Goal: Information Seeking & Learning: Learn about a topic

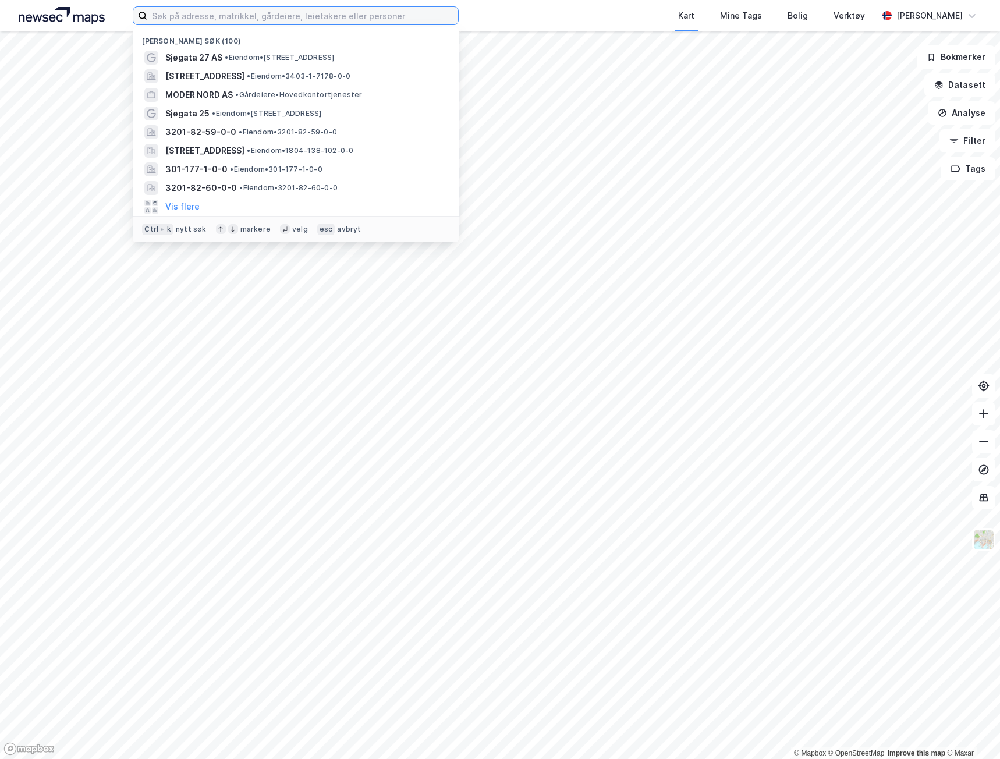
click at [301, 20] on input at bounding box center [302, 15] width 311 height 17
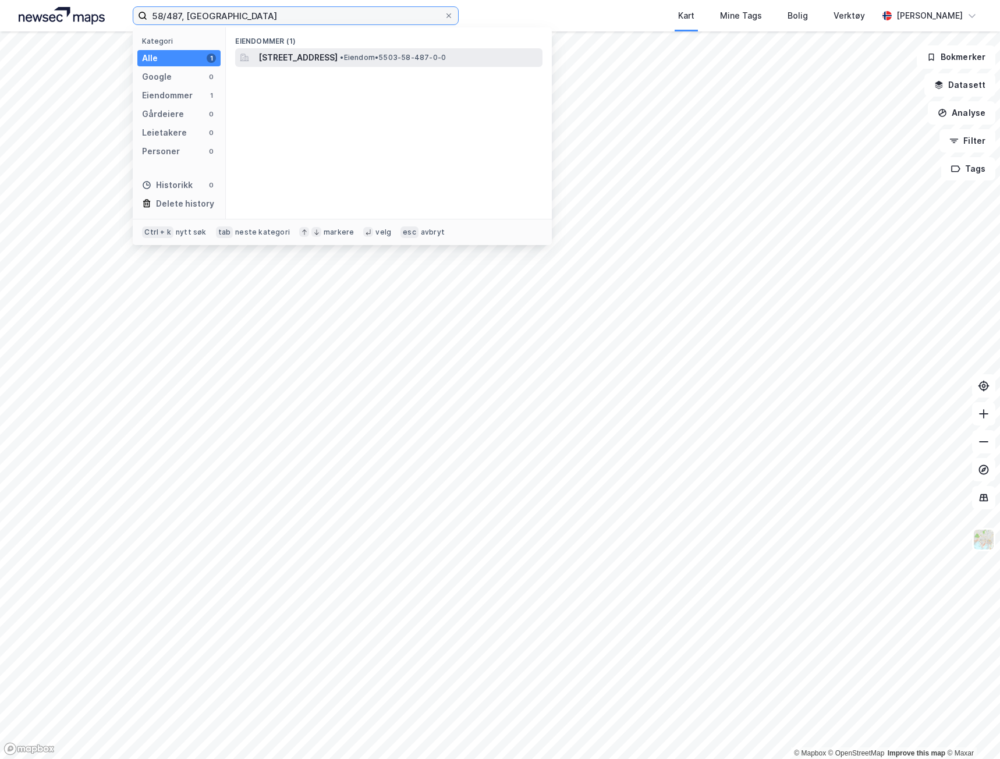
type input "58/487, [GEOGRAPHIC_DATA]"
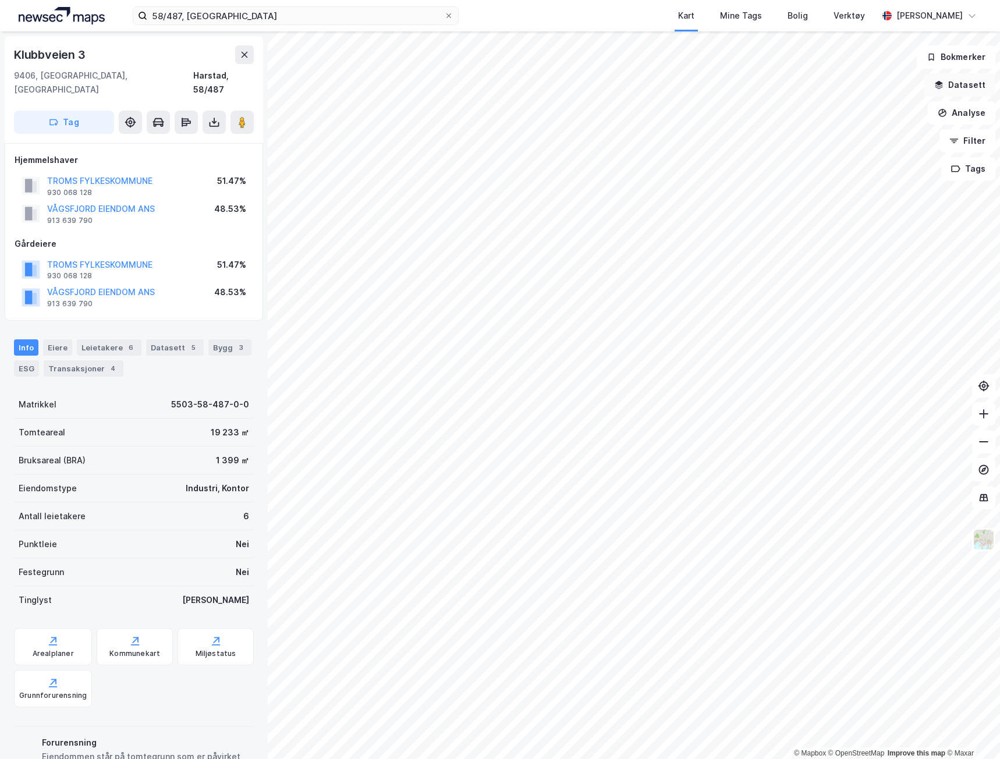
click at [972, 86] on button "Datasett" at bounding box center [959, 84] width 71 height 23
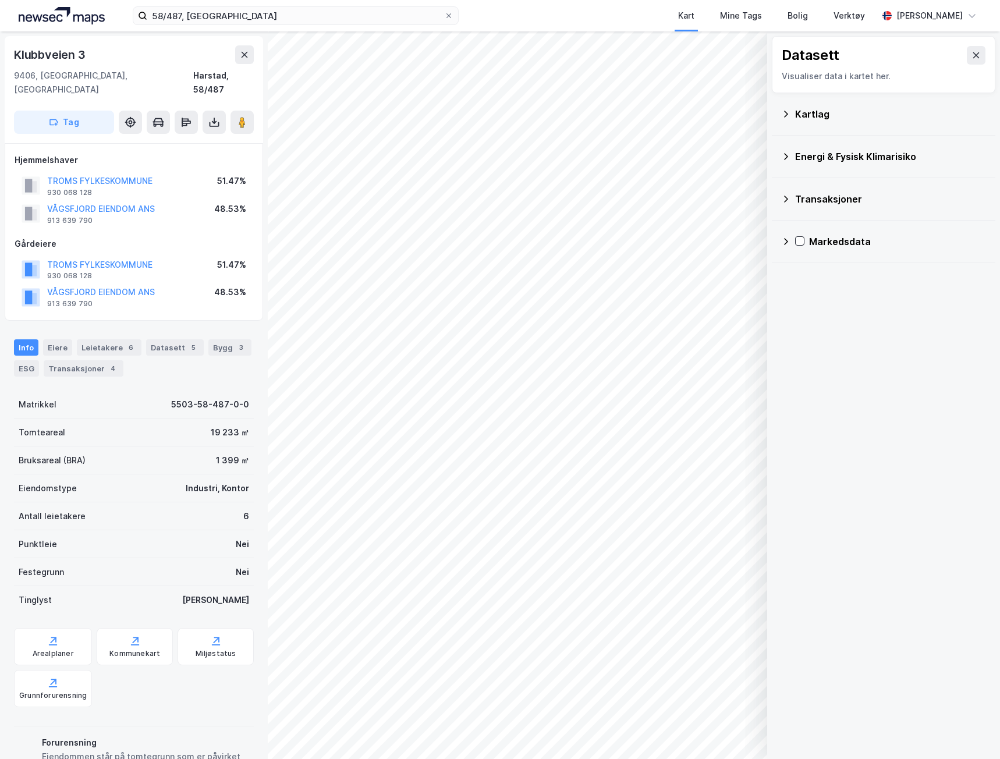
click at [787, 118] on div "Kartlag" at bounding box center [883, 114] width 205 height 28
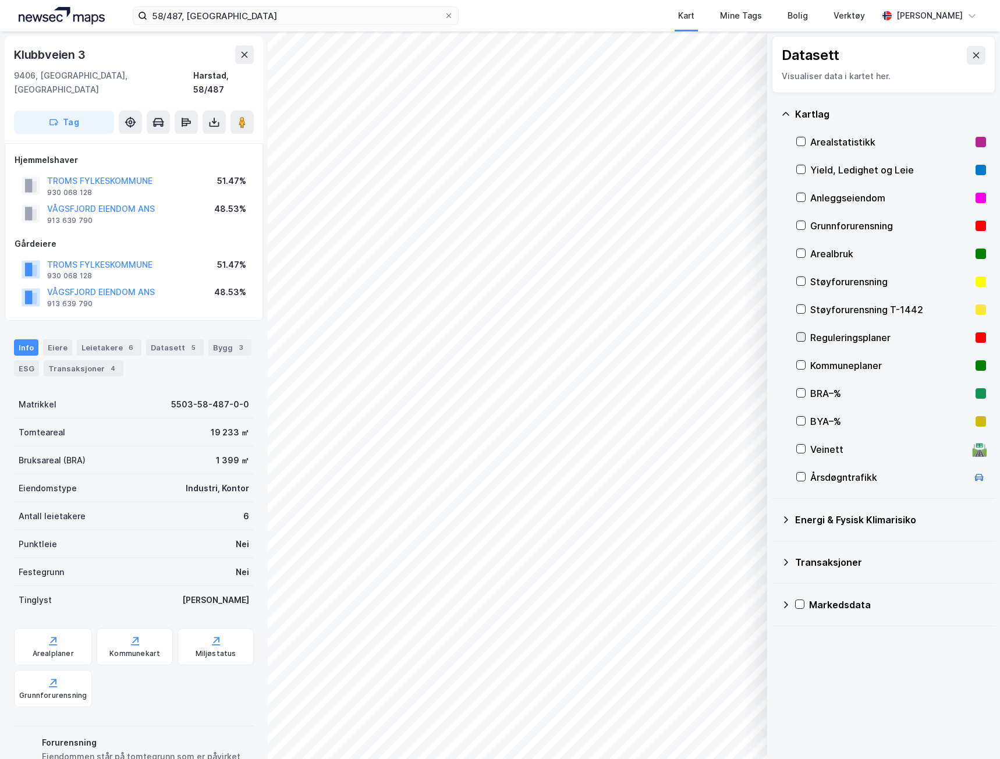
click at [799, 336] on icon at bounding box center [801, 337] width 8 height 8
